Goal: Communication & Community: Answer question/provide support

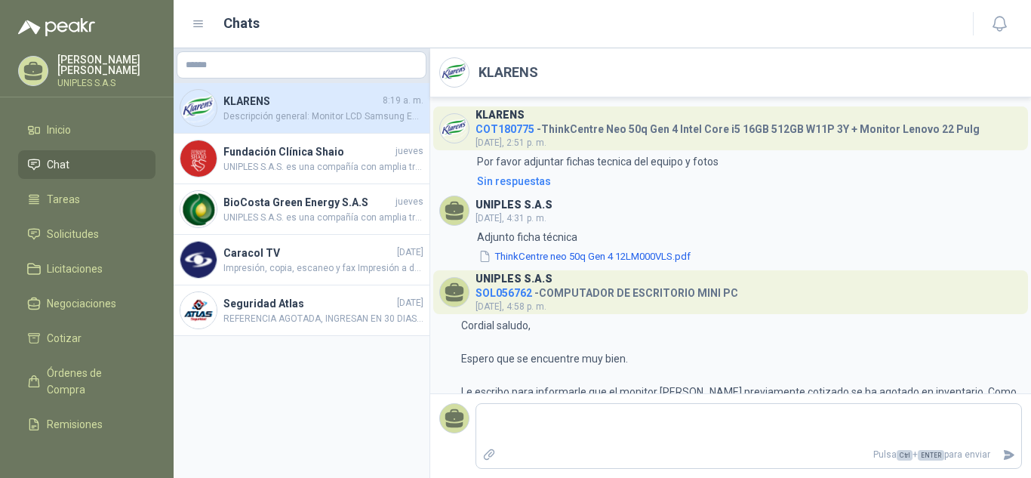
scroll to position [241, 0]
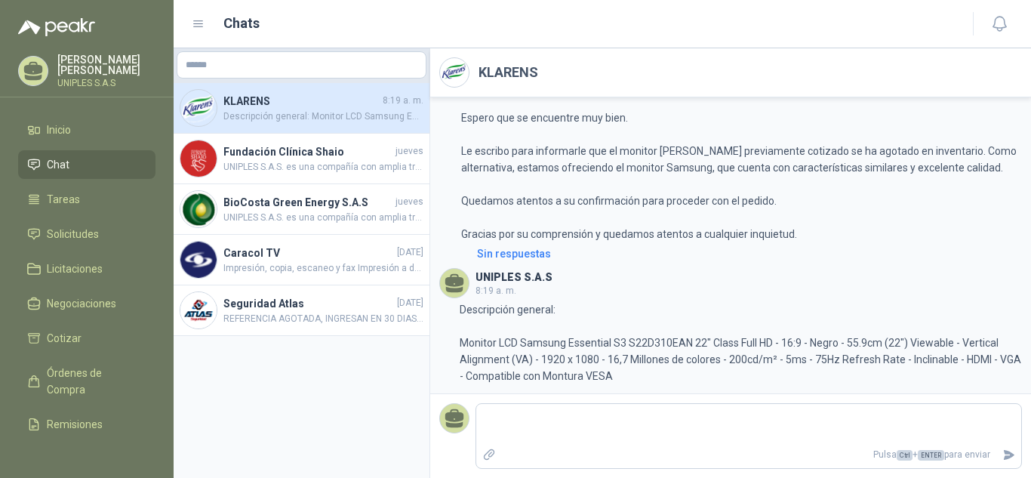
drag, startPoint x: 0, startPoint y: 0, endPoint x: 54, endPoint y: 150, distance: 159.7
click at [54, 150] on link "Chat" at bounding box center [86, 164] width 137 height 29
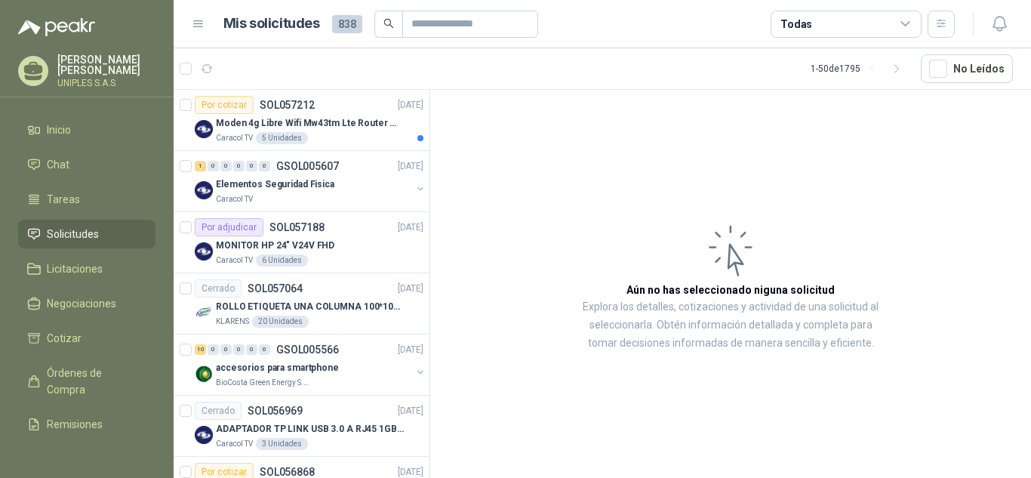
click at [585, 145] on article "Aún no has seleccionado niguna solicitud Explora los detalles, cotizaciones y a…" at bounding box center [730, 286] width 601 height 393
click at [51, 156] on span "Chat" at bounding box center [58, 164] width 23 height 17
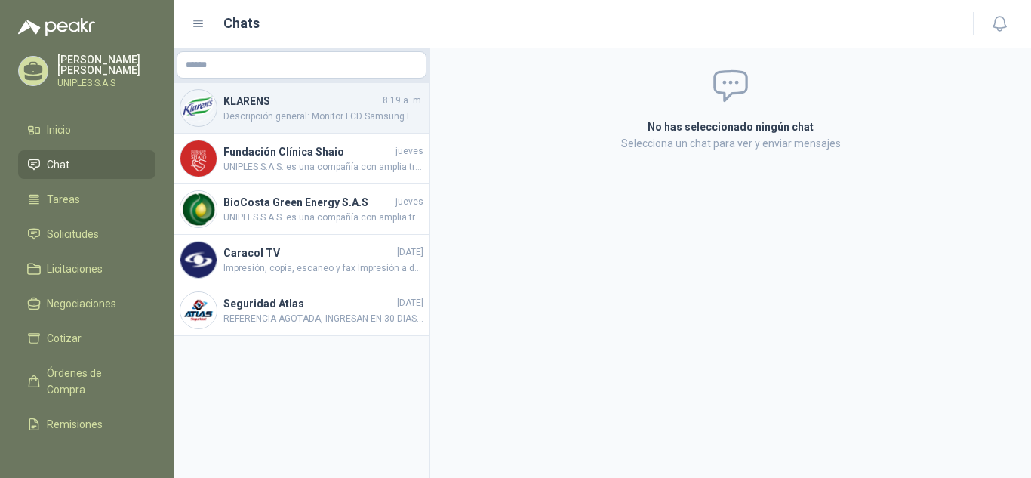
click at [284, 102] on h4 "KLARENS" at bounding box center [301, 101] width 156 height 17
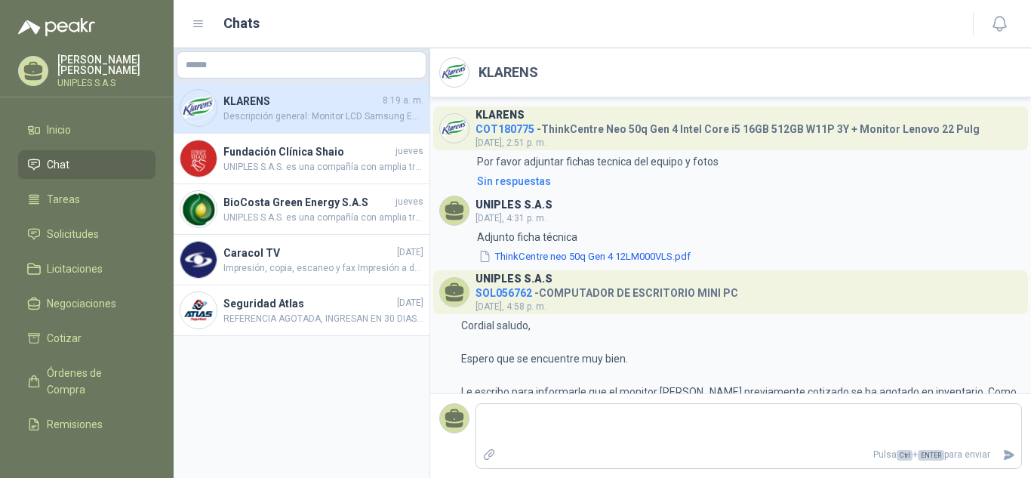
scroll to position [241, 0]
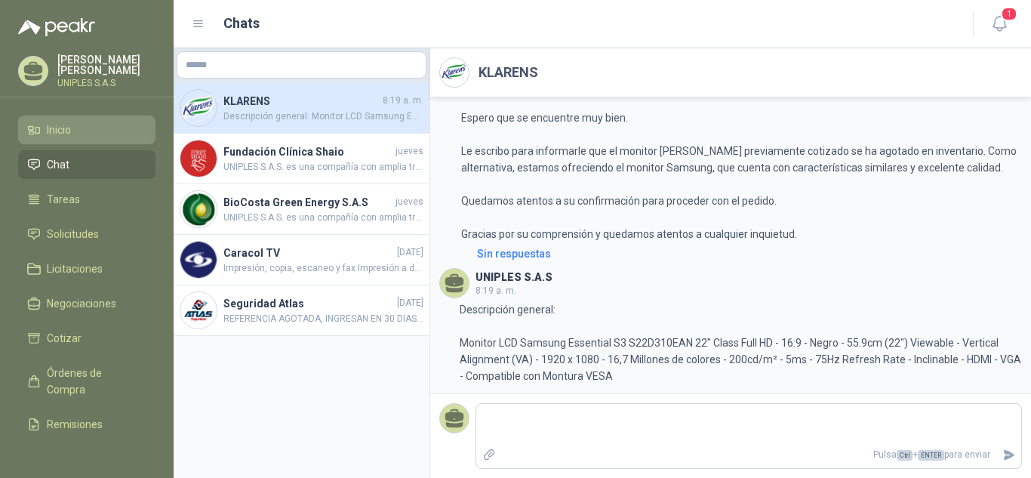
click at [65, 127] on span "Inicio" at bounding box center [59, 129] width 24 height 17
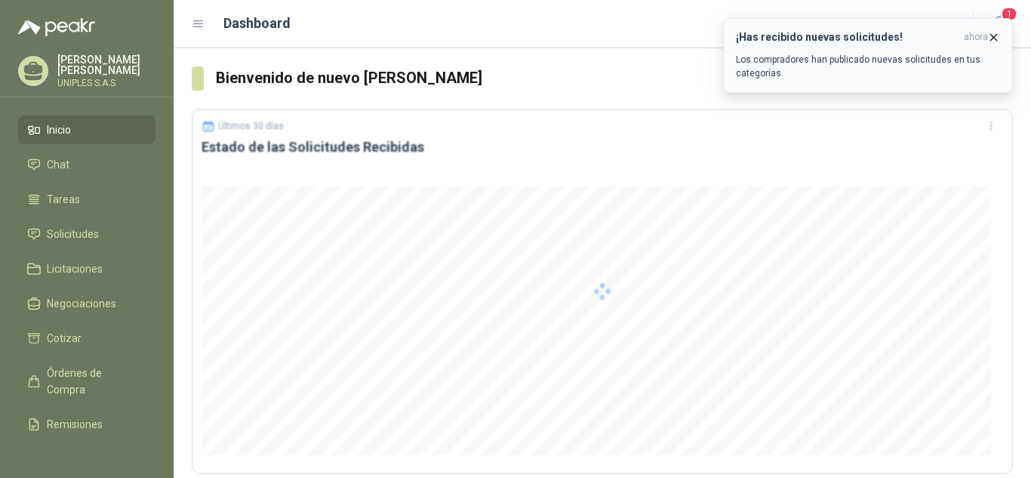
click at [892, 51] on div "¡Has recibido nuevas solicitudes! ahora Los compradores han publicado nuevas so…" at bounding box center [868, 55] width 264 height 49
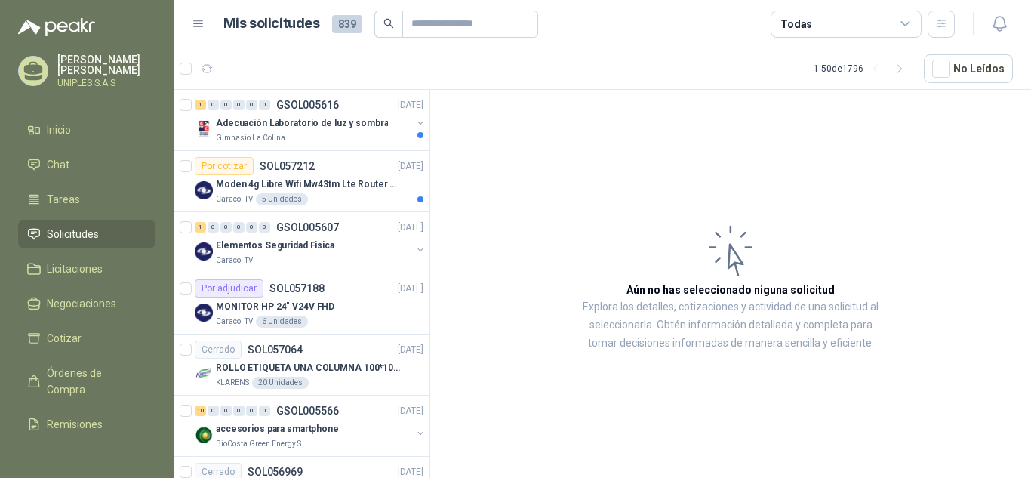
click at [908, 20] on icon at bounding box center [906, 24] width 14 height 14
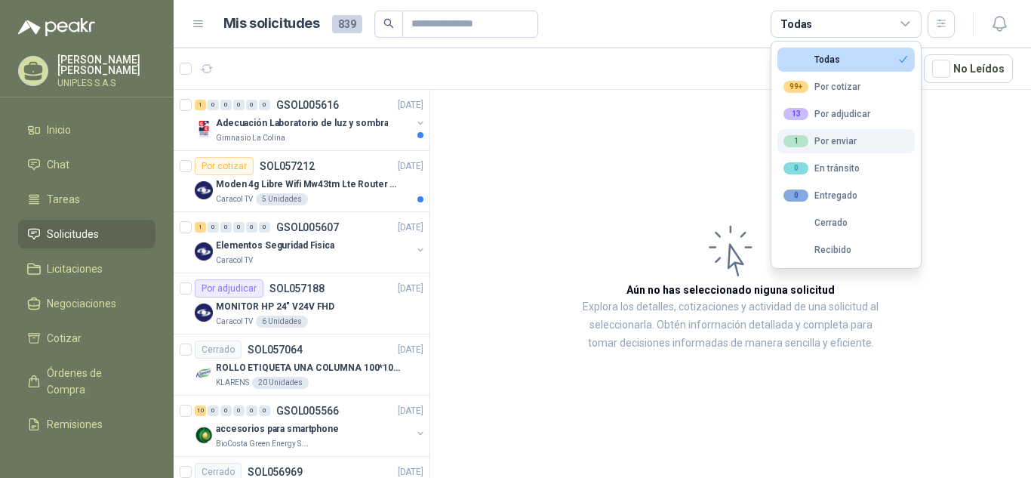
click at [831, 139] on div "1 Por enviar" at bounding box center [819, 141] width 73 height 12
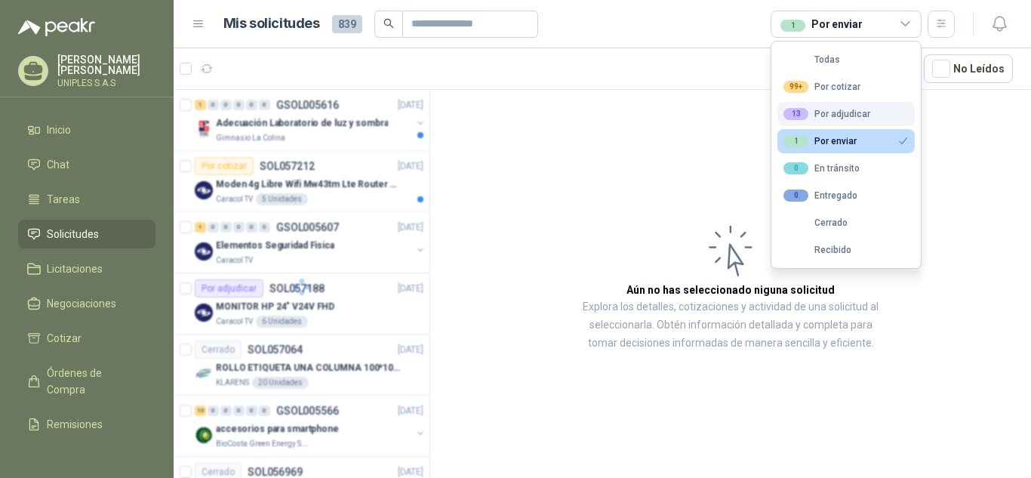
click at [830, 112] on div "13 Por adjudicar" at bounding box center [826, 114] width 87 height 12
click at [832, 144] on div "1 Por enviar" at bounding box center [819, 141] width 73 height 12
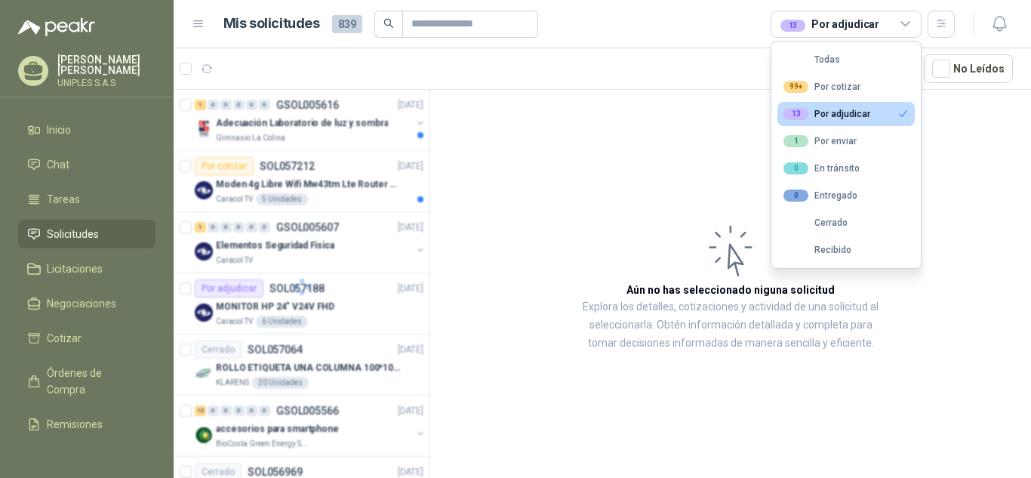
click at [833, 116] on div "13 Por adjudicar" at bounding box center [826, 114] width 87 height 12
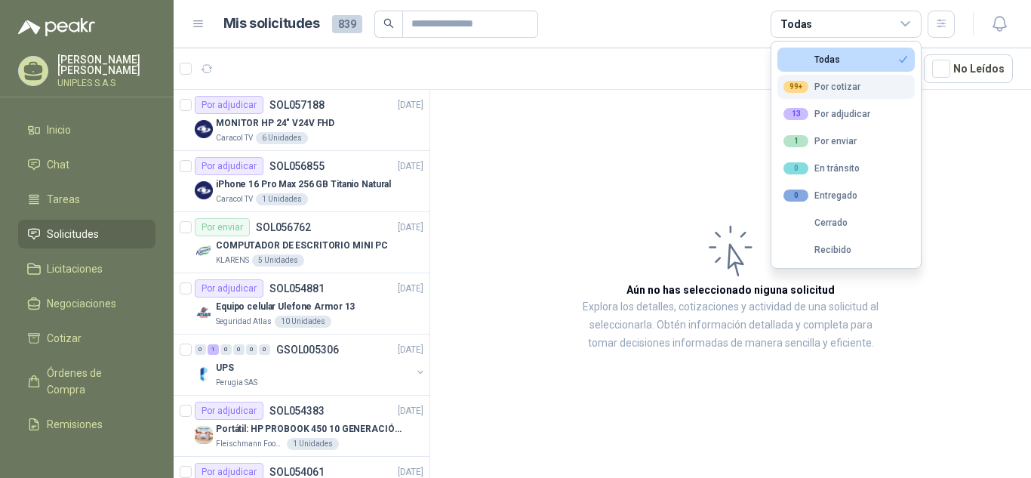
click at [829, 91] on div "99+ Por cotizar" at bounding box center [821, 87] width 77 height 12
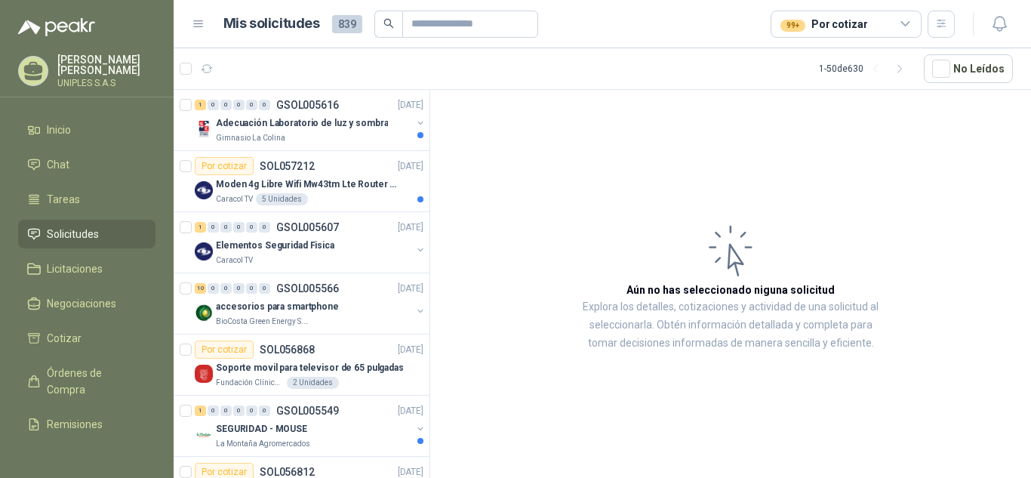
click at [966, 243] on article "Aún no has seleccionado niguna solicitud Explora los detalles, cotizaciones y a…" at bounding box center [730, 286] width 601 height 393
click at [314, 100] on p "GSOL005616" at bounding box center [307, 105] width 63 height 11
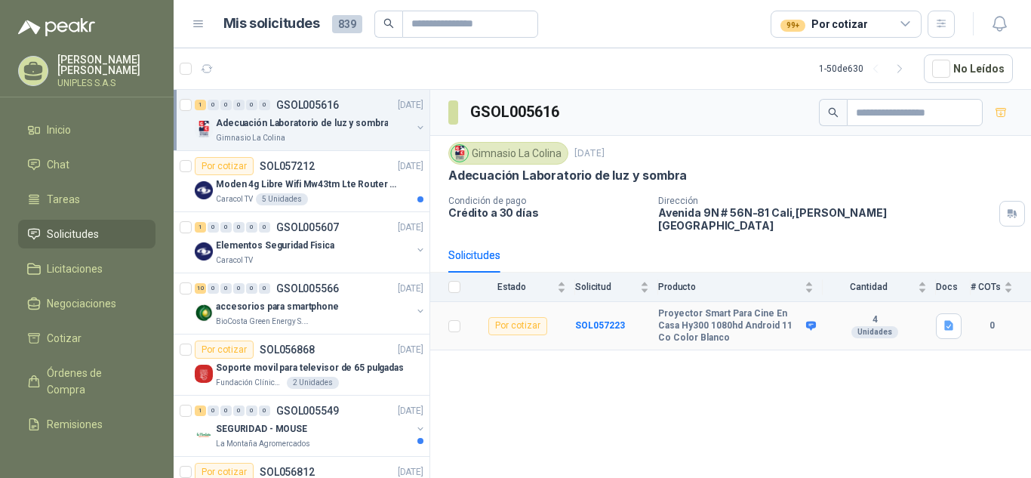
click at [536, 317] on div "Por cotizar" at bounding box center [517, 326] width 59 height 18
click at [585, 320] on b "SOL057223" at bounding box center [600, 325] width 50 height 11
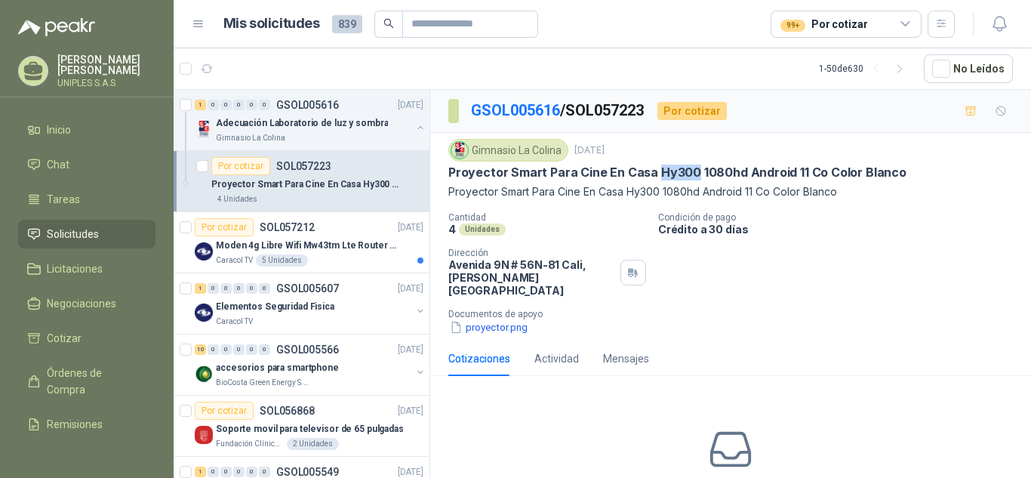
drag, startPoint x: 690, startPoint y: 175, endPoint x: 653, endPoint y: 174, distance: 37.8
click at [653, 174] on p "Proyector Smart Para Cine En Casa Hy300 1080hd Android 11 Co Color Blanco" at bounding box center [677, 172] width 458 height 16
copy p "Hy300"
click at [57, 158] on span "Chat" at bounding box center [58, 164] width 23 height 17
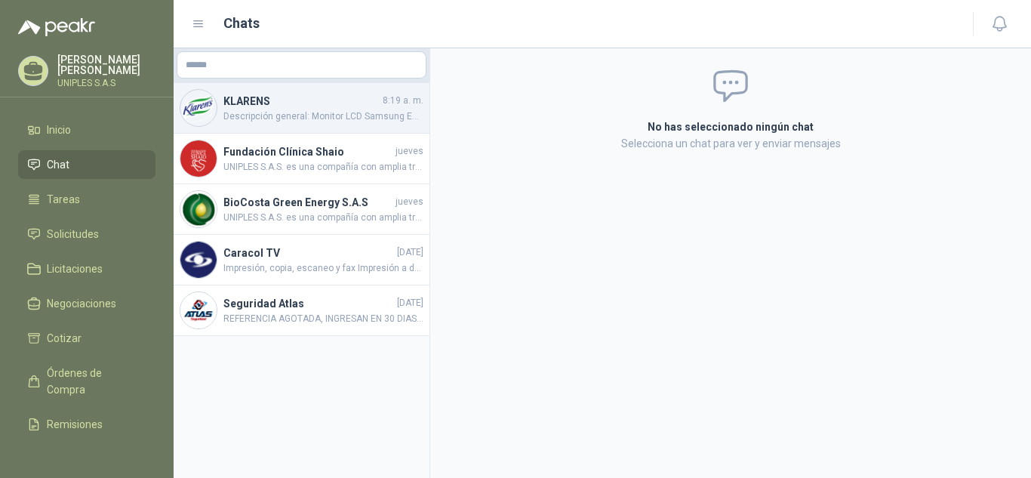
click at [253, 103] on h4 "KLARENS" at bounding box center [301, 101] width 156 height 17
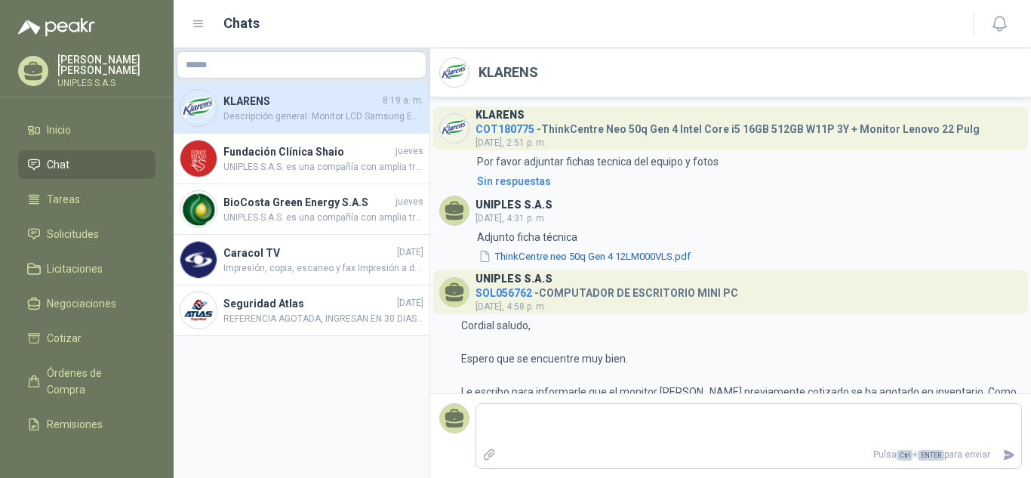
scroll to position [241, 0]
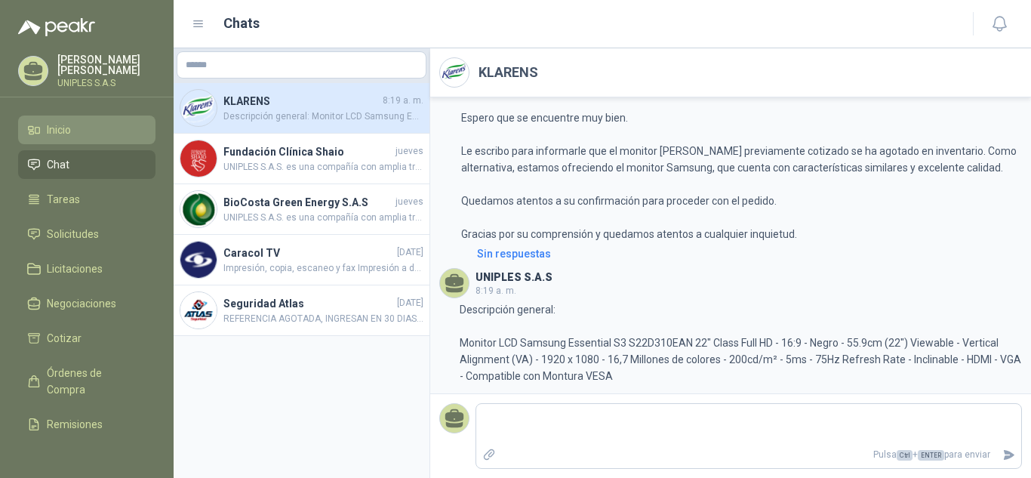
click at [62, 131] on span "Inicio" at bounding box center [59, 129] width 24 height 17
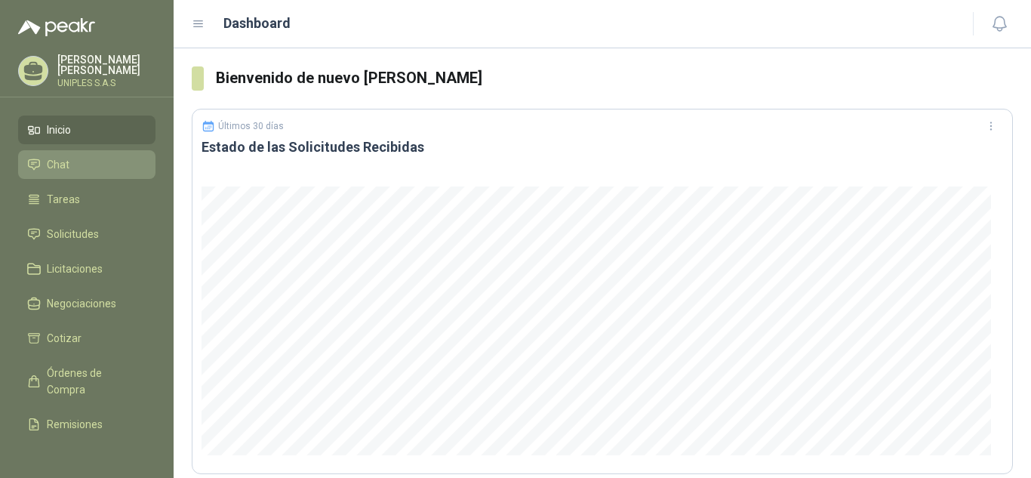
click at [58, 158] on span "Chat" at bounding box center [58, 164] width 23 height 17
